Goal: Task Accomplishment & Management: Manage account settings

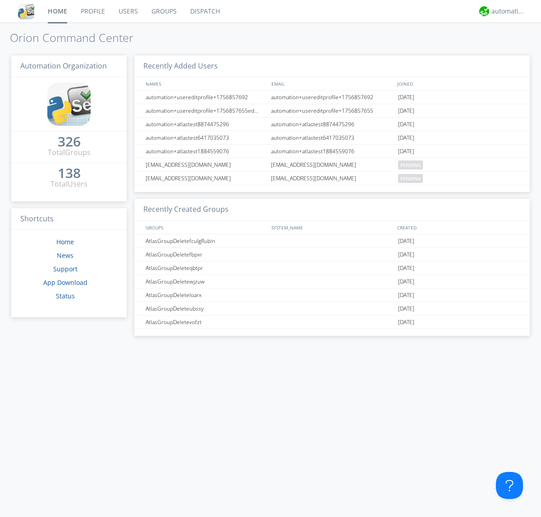
click at [163, 11] on link "Groups" at bounding box center [164, 11] width 39 height 23
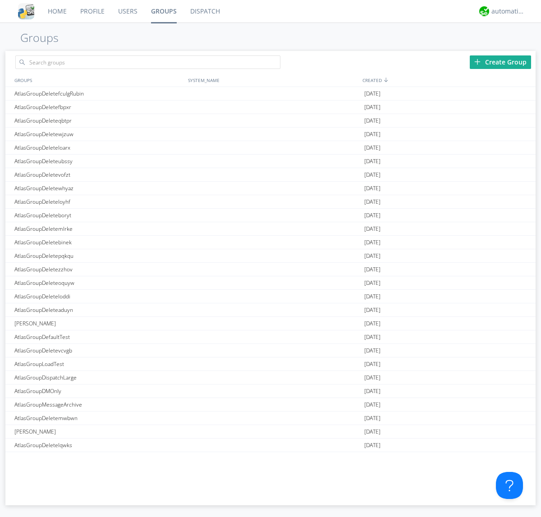
click at [500, 62] on div "Create Group" at bounding box center [500, 62] width 61 height 14
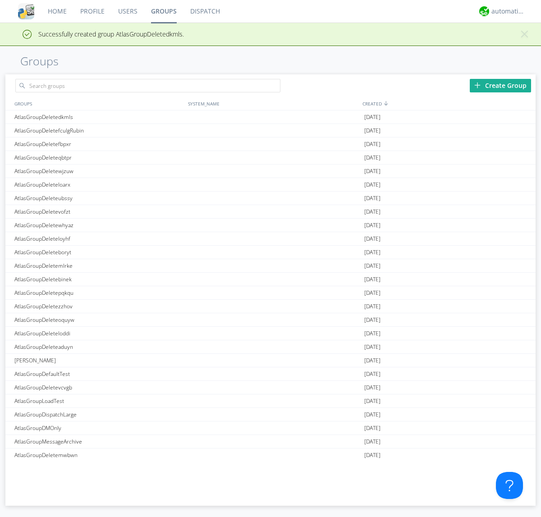
click at [163, 11] on link "Groups" at bounding box center [163, 11] width 39 height 23
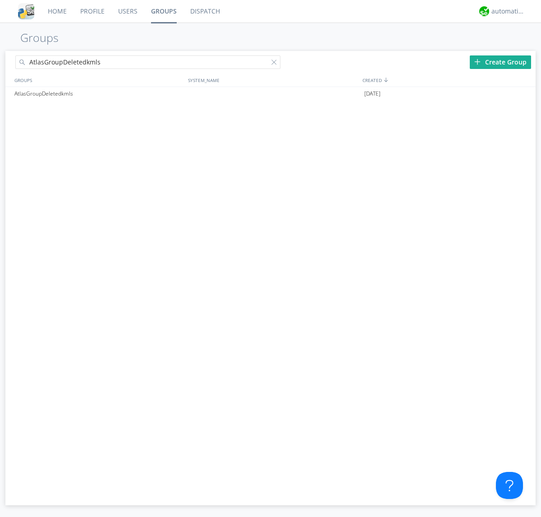
type input "AtlasGroupDeletedkmls"
click at [276, 64] on div at bounding box center [275, 63] width 9 height 9
type input "AtlasGroupDeletedkmls"
click at [99, 93] on div "AtlasGroupDeletedkmls" at bounding box center [99, 94] width 174 height 14
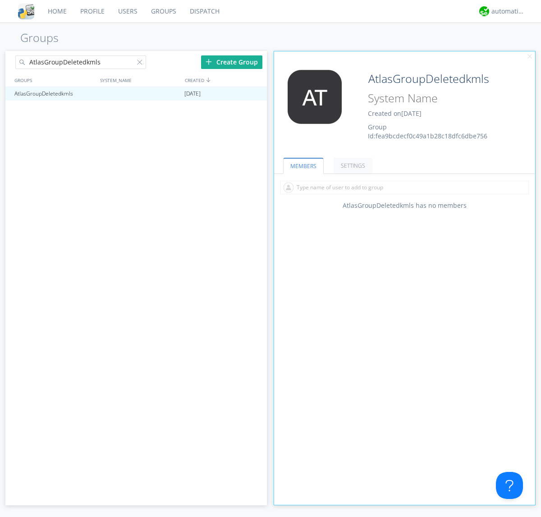
click at [404, 108] on div "AtlasGroupDeletedkmls Created on [DATE] Group Id: fea9bcdecf0c49a1b28c18dfc6dbe…" at bounding box center [426, 105] width 131 height 71
click at [437, 78] on input "AtlasGroupDeletedkmls" at bounding box center [438, 79] width 146 height 18
type input "[PERSON_NAME]"
click at [0, 0] on div "Edit Avatar" at bounding box center [0, 0] width 0 height 0
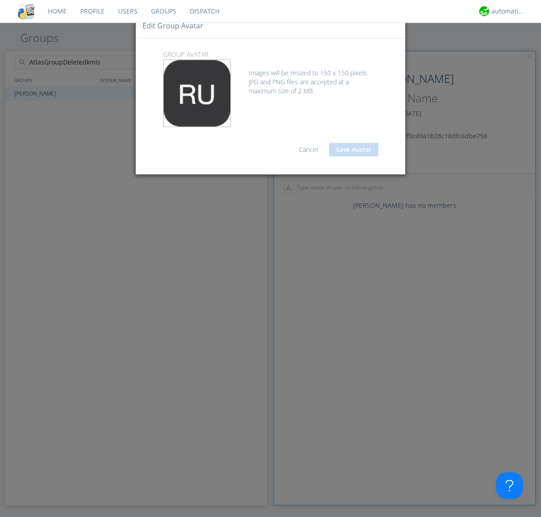
type input "C:\fakepath\selenium.png"
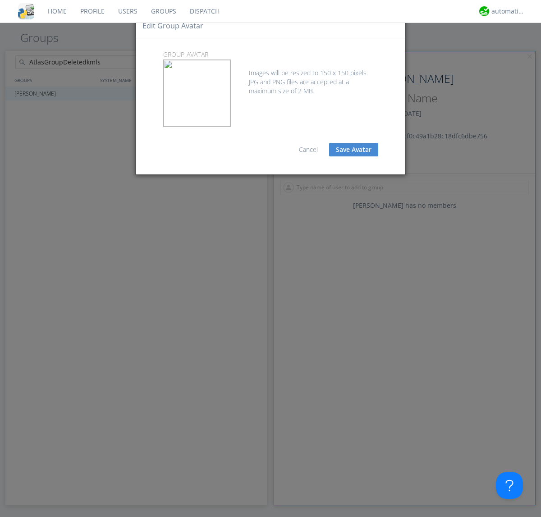
click at [353, 150] on button "Save Avatar" at bounding box center [353, 150] width 49 height 14
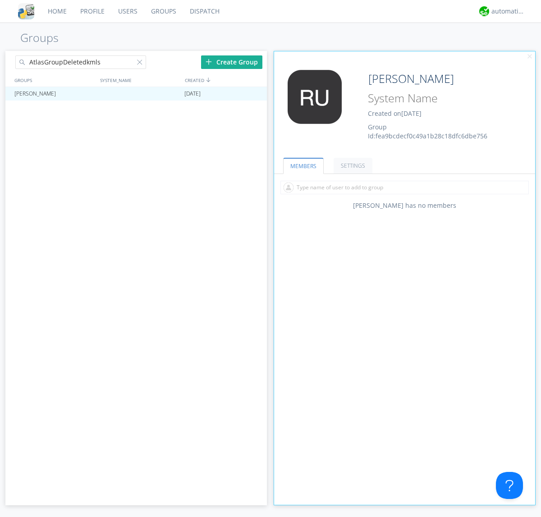
click at [141, 64] on div at bounding box center [141, 63] width 9 height 9
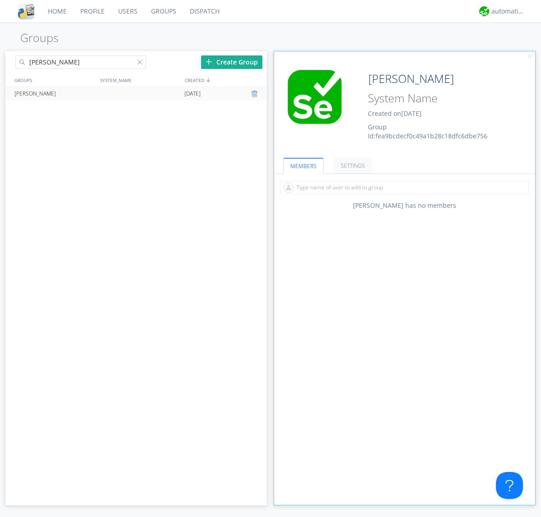
type input "[PERSON_NAME]"
click at [255, 94] on div at bounding box center [255, 93] width 9 height 7
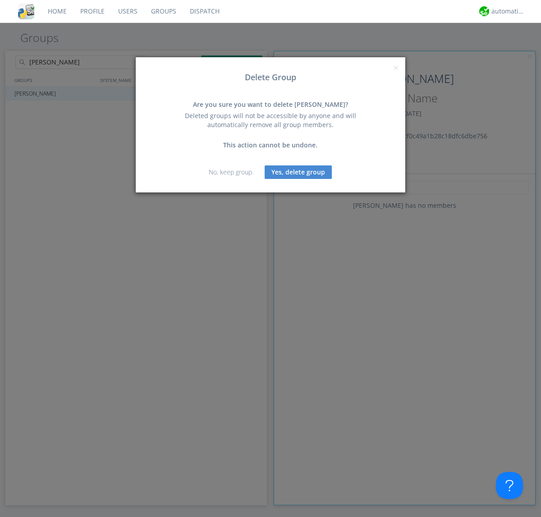
click at [298, 172] on button "Yes, delete group" at bounding box center [298, 172] width 67 height 14
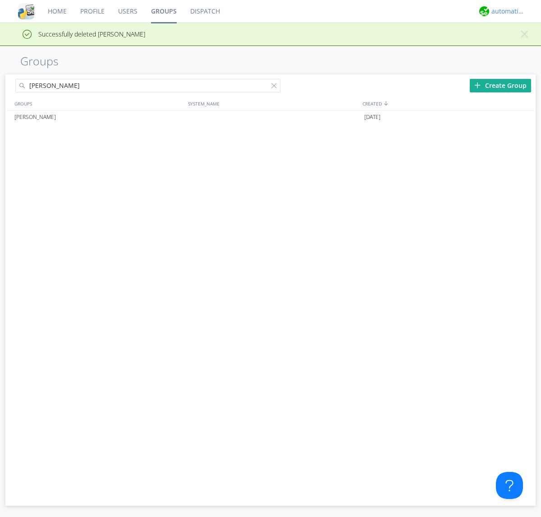
click at [506, 11] on div "automation+atlas" at bounding box center [508, 11] width 34 height 9
